Goal: Task Accomplishment & Management: Use online tool/utility

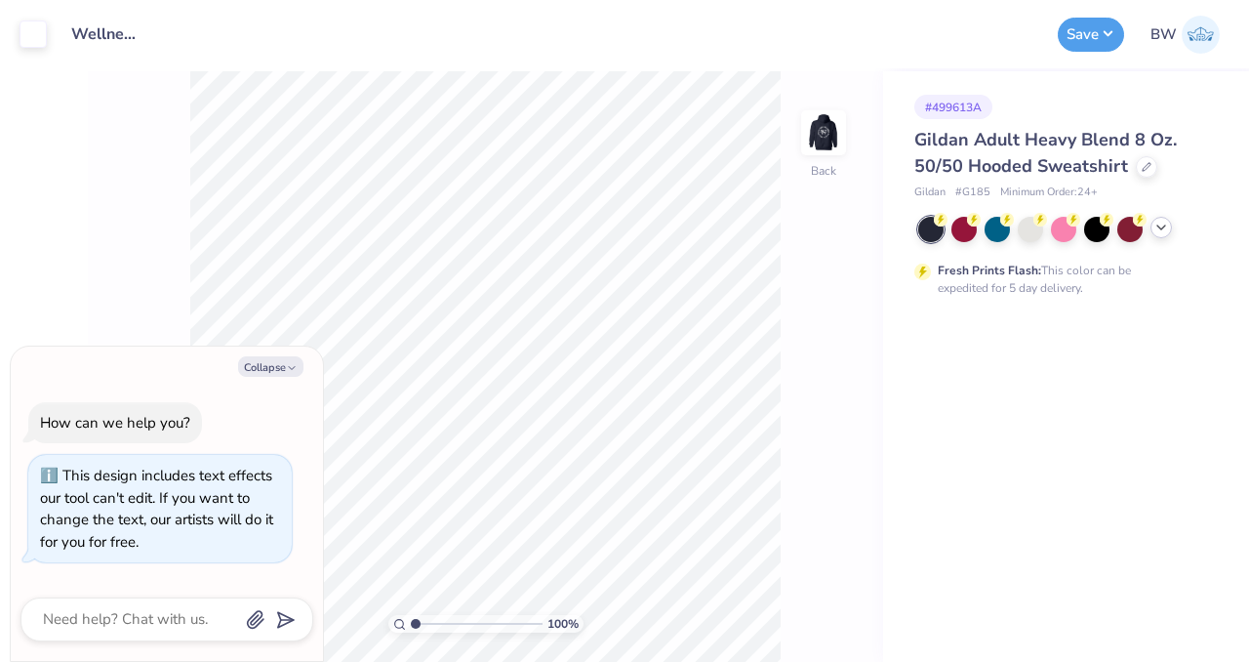
click at [1165, 230] on icon at bounding box center [1161, 228] width 16 height 16
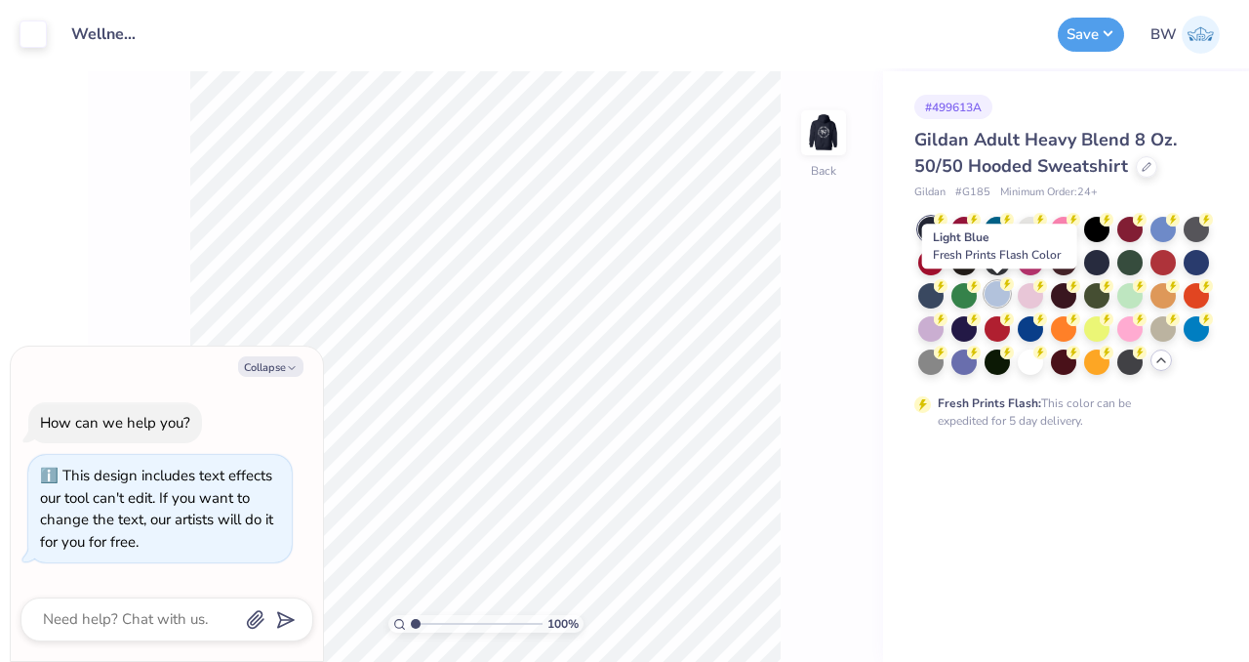
click at [994, 297] on div at bounding box center [997, 293] width 25 height 25
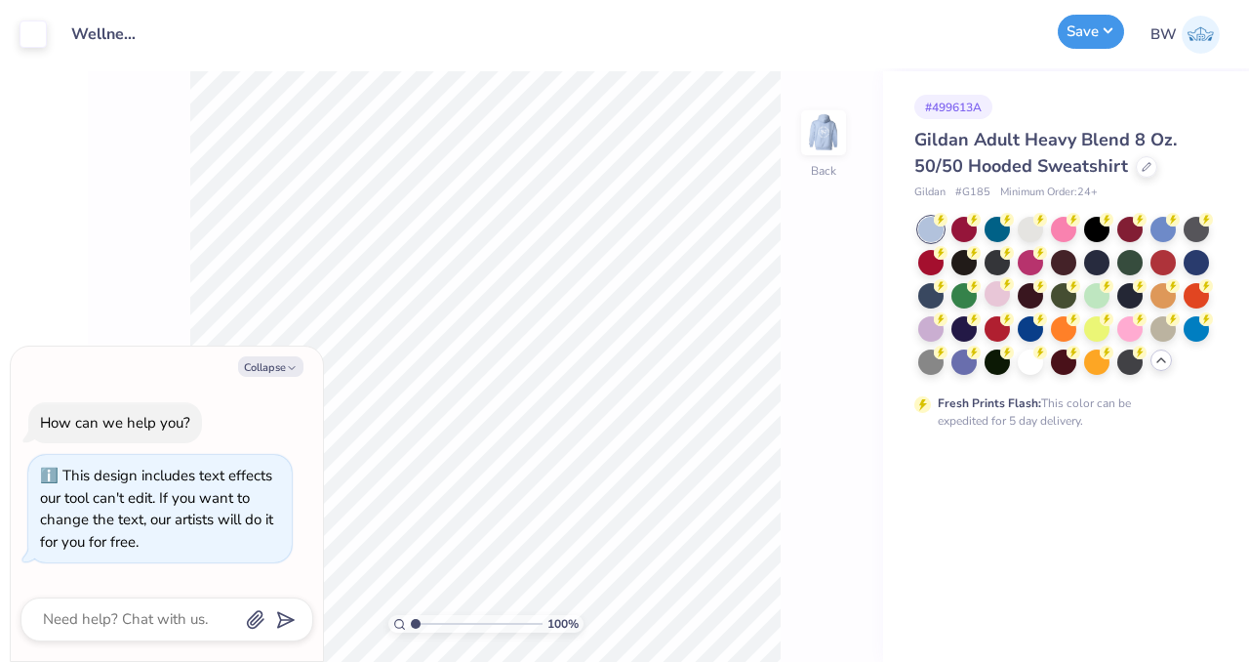
click at [1075, 44] on button "Save" at bounding box center [1091, 32] width 66 height 34
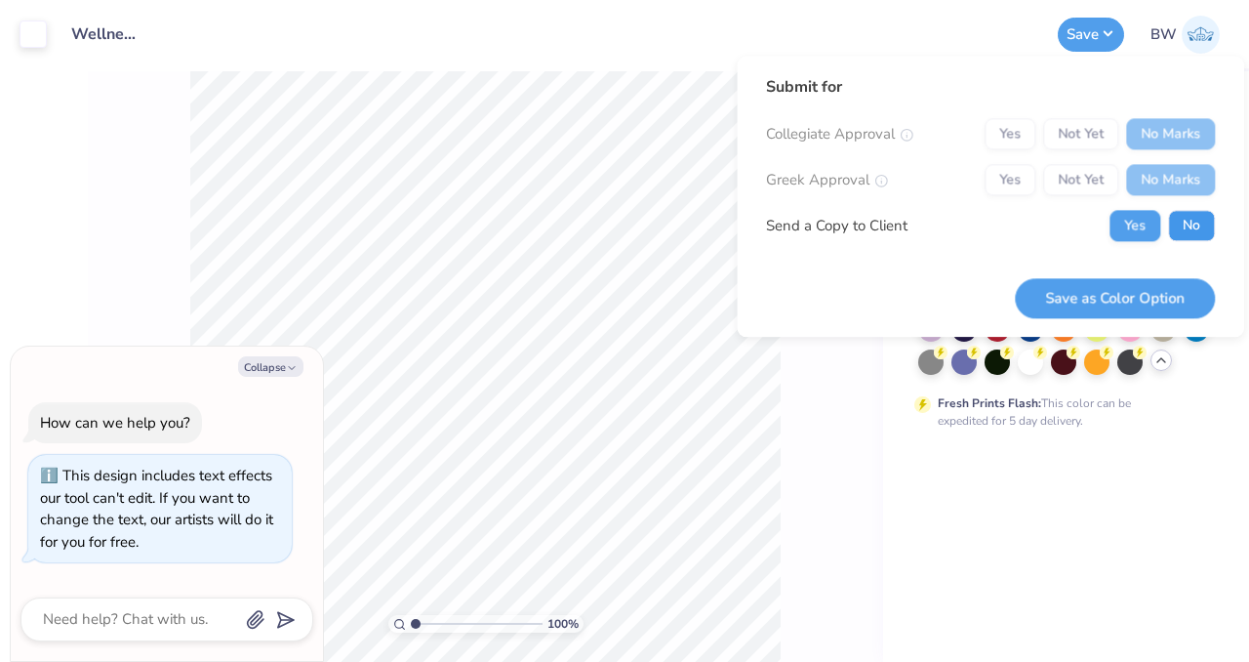
click at [1183, 226] on button "No" at bounding box center [1191, 225] width 47 height 31
click at [1114, 294] on button "Save as Color Option" at bounding box center [1115, 298] width 200 height 40
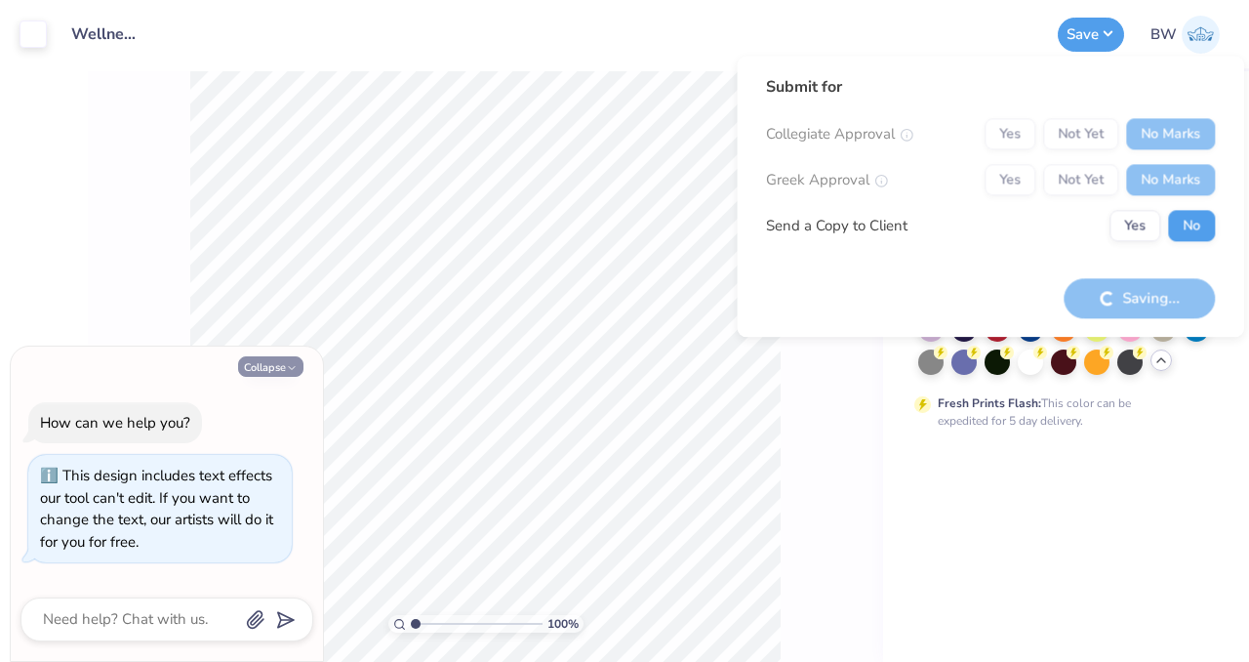
click at [293, 362] on icon "button" at bounding box center [292, 368] width 12 height 12
type textarea "x"
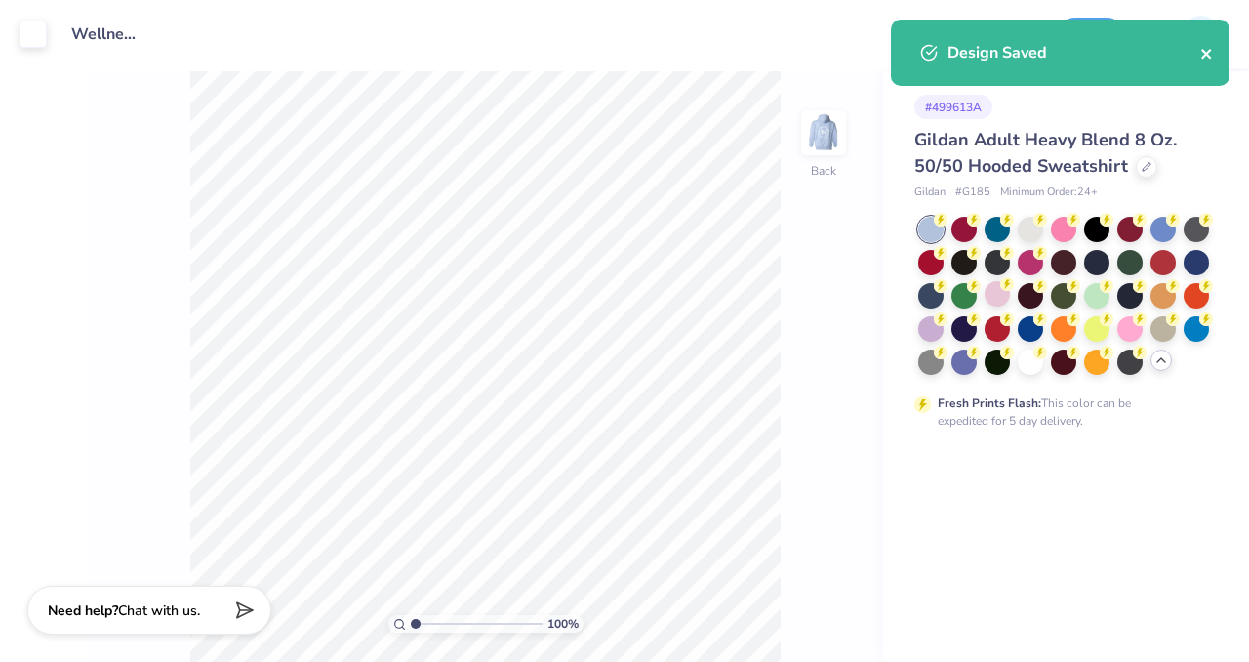
click at [1205, 59] on icon "close" at bounding box center [1207, 54] width 14 height 16
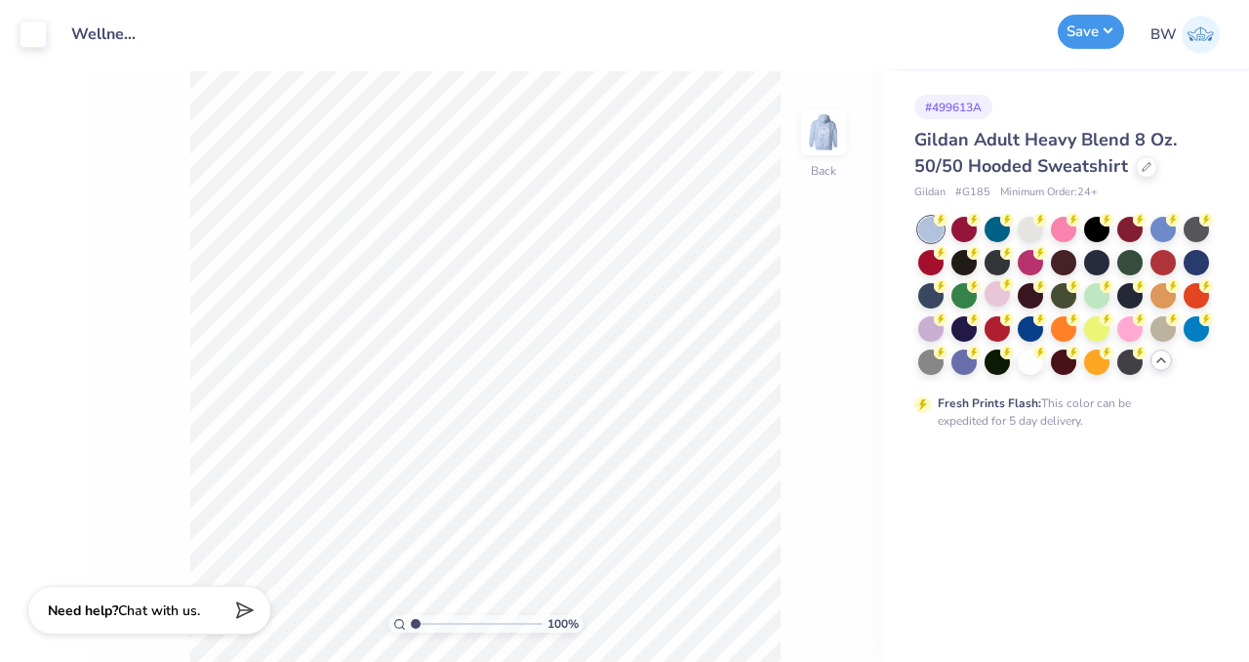
click at [1079, 42] on button "Save" at bounding box center [1091, 32] width 66 height 34
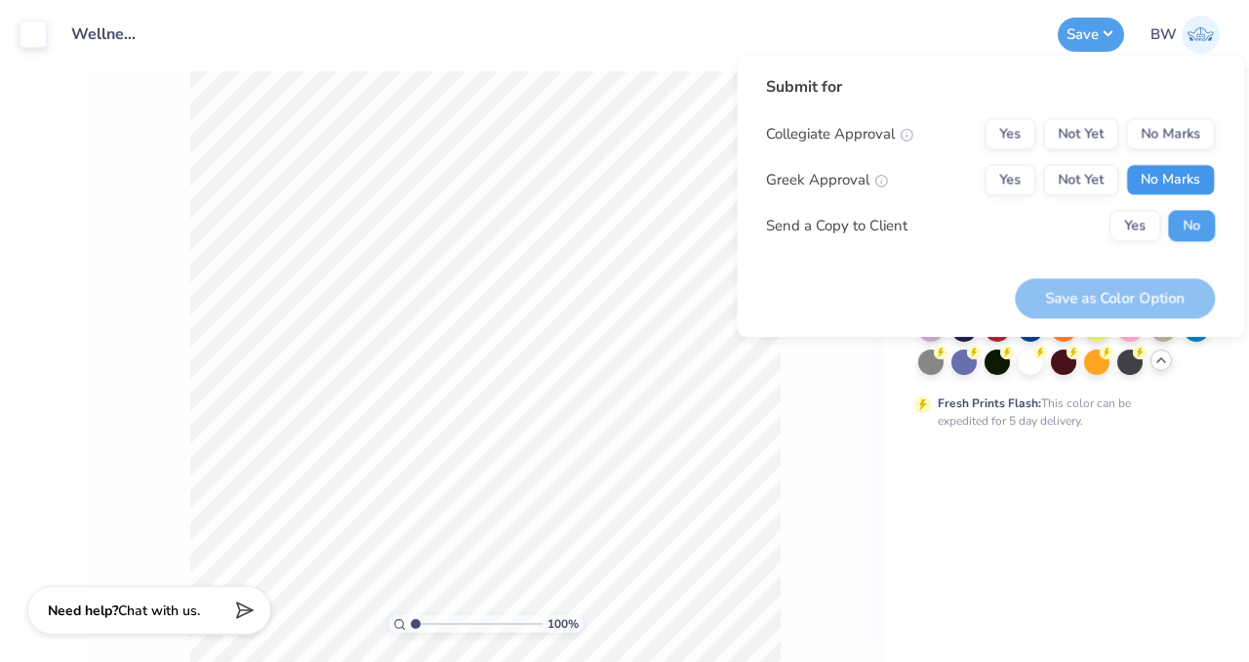
click at [1200, 177] on button "No Marks" at bounding box center [1170, 179] width 89 height 31
click at [1181, 141] on button "No Marks" at bounding box center [1170, 133] width 89 height 31
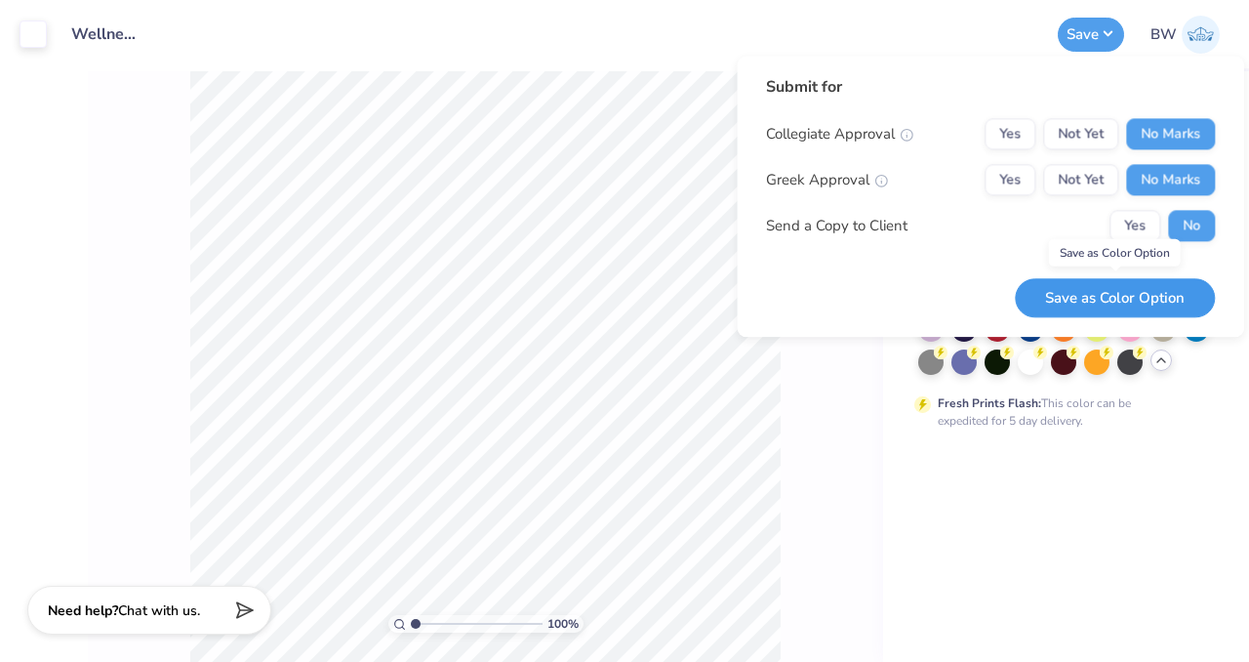
click at [1128, 298] on button "Save as Color Option" at bounding box center [1115, 298] width 200 height 40
